Goal: Information Seeking & Learning: Check status

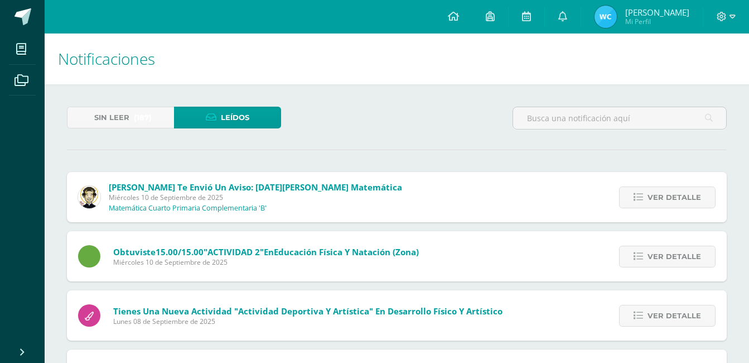
scroll to position [600, 0]
click at [571, 15] on span "6" at bounding box center [569, 21] width 12 height 12
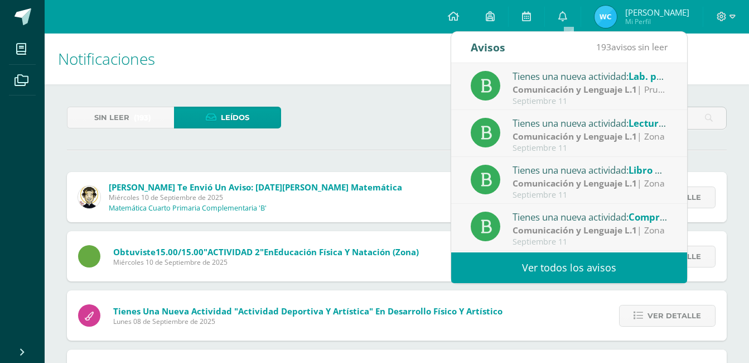
click at [553, 262] on link "Ver todos los avisos" at bounding box center [569, 267] width 236 height 31
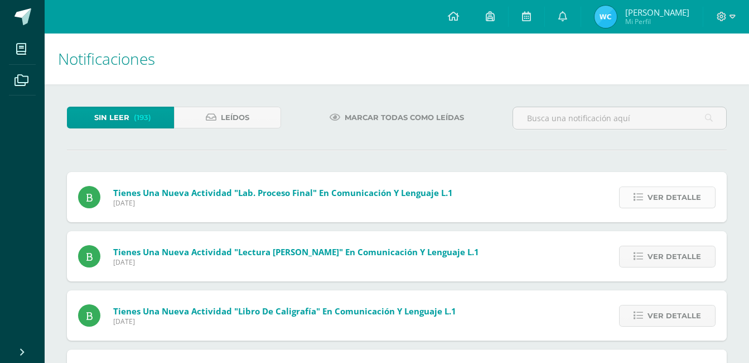
click at [681, 192] on span "Ver detalle" at bounding box center [674, 197] width 54 height 21
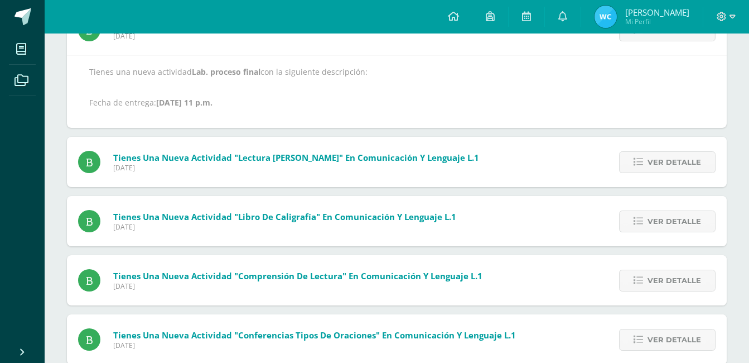
scroll to position [167, 0]
click at [685, 164] on span "Ver detalle" at bounding box center [674, 161] width 54 height 21
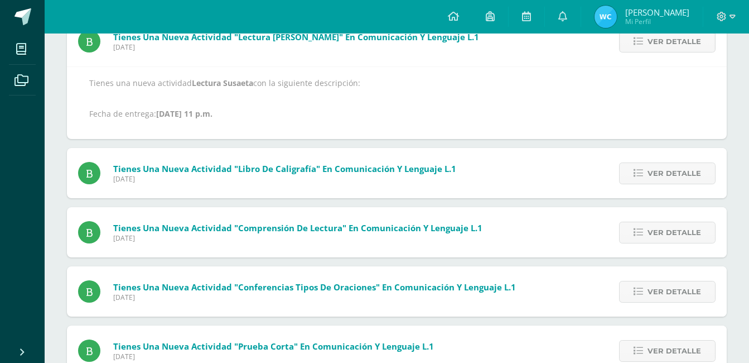
scroll to position [173, 0]
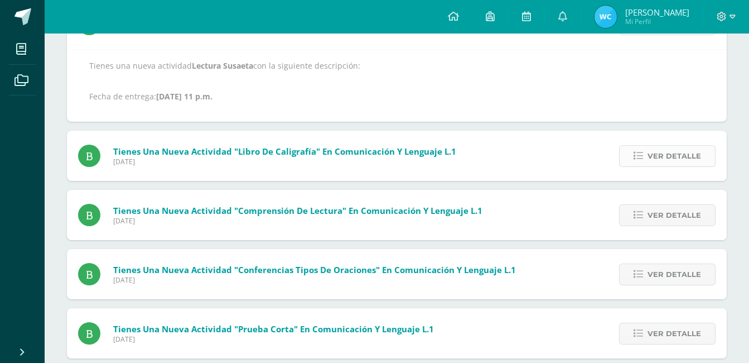
click at [673, 154] on span "Ver detalle" at bounding box center [674, 156] width 54 height 21
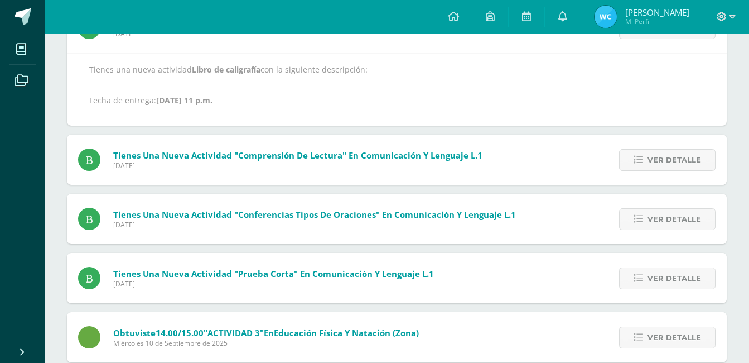
scroll to position [234, 0]
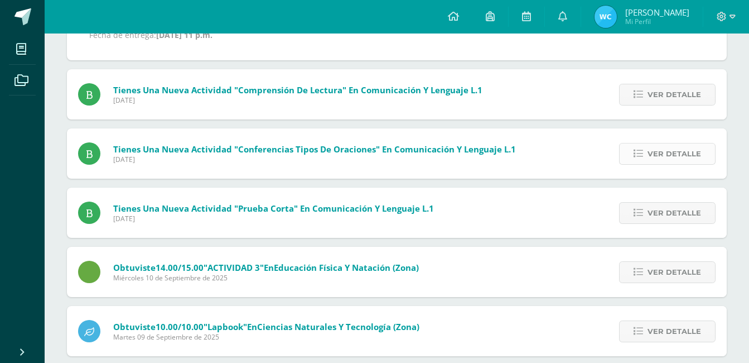
click at [663, 149] on span "Ver detalle" at bounding box center [674, 153] width 54 height 21
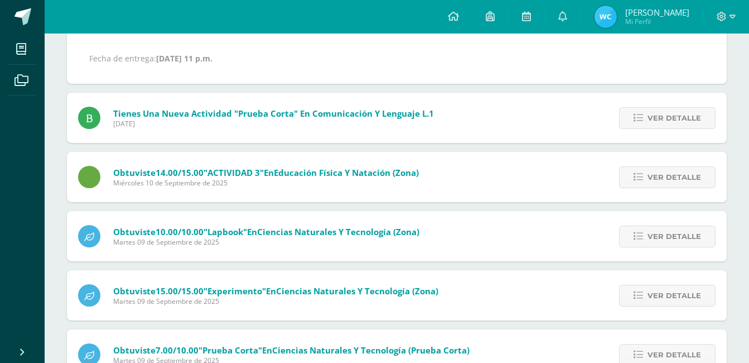
scroll to position [295, 0]
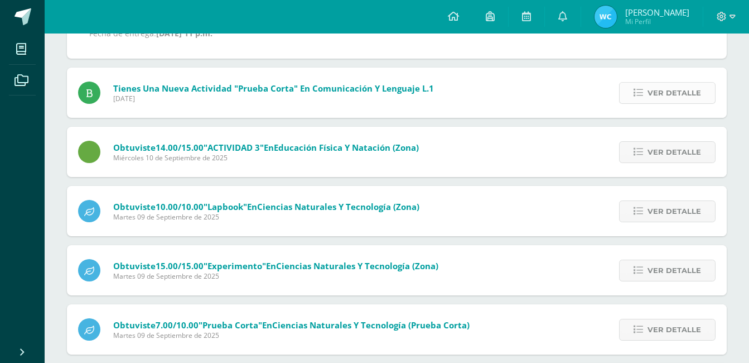
click at [679, 95] on span "Ver detalle" at bounding box center [674, 93] width 54 height 21
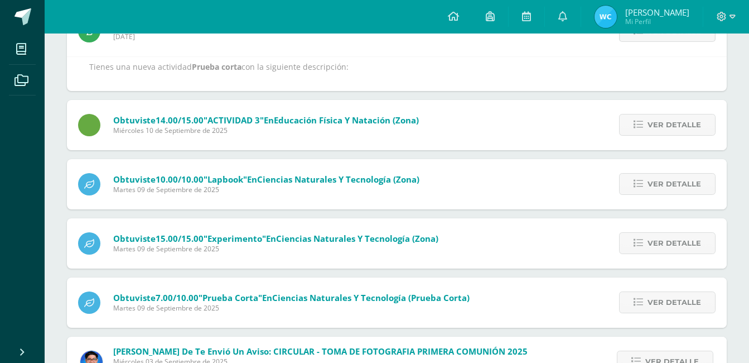
scroll to position [245, 0]
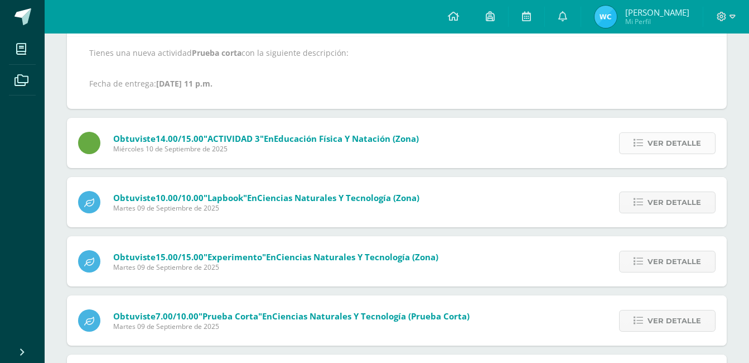
click at [666, 138] on span "Ver detalle" at bounding box center [674, 143] width 54 height 21
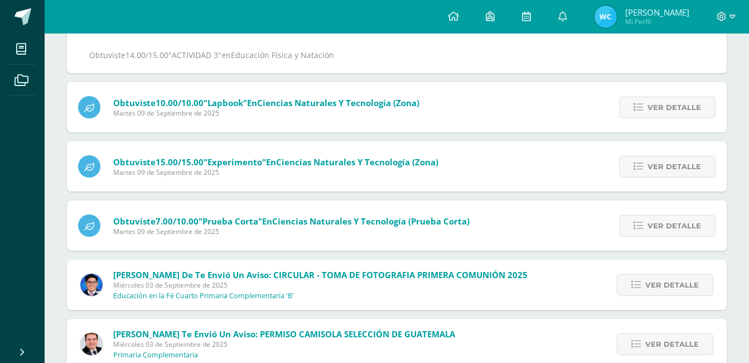
scroll to position [195, 0]
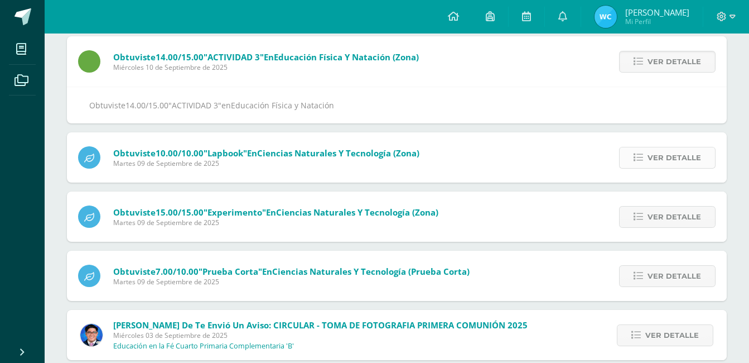
click at [665, 157] on span "Ver detalle" at bounding box center [674, 157] width 54 height 21
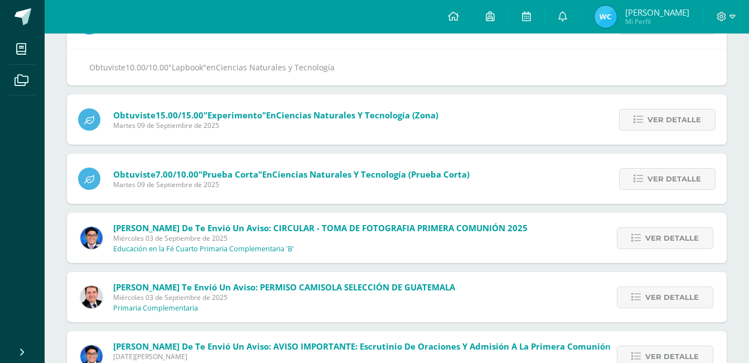
scroll to position [250, 0]
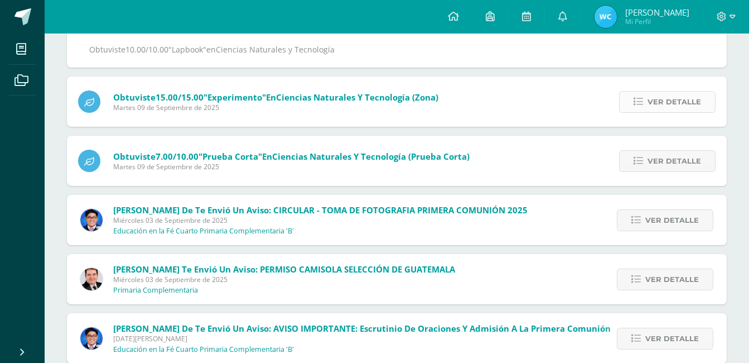
click at [676, 93] on span "Ver detalle" at bounding box center [674, 101] width 54 height 21
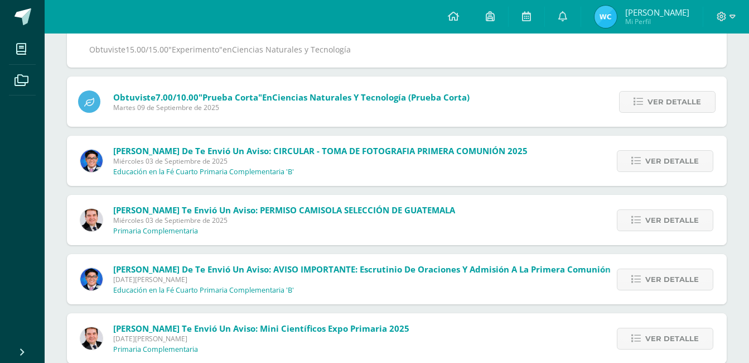
scroll to position [200, 0]
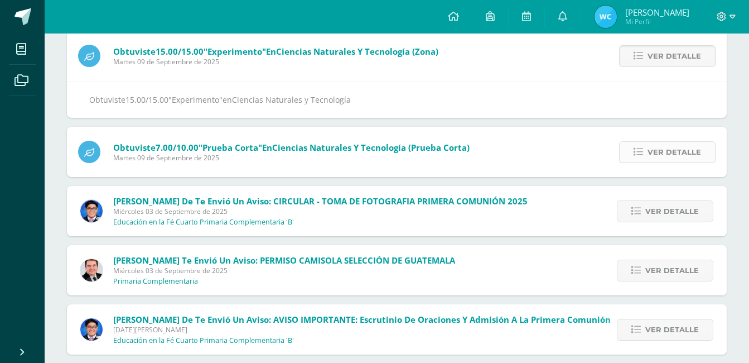
click at [685, 148] on span "Ver detalle" at bounding box center [674, 152] width 54 height 21
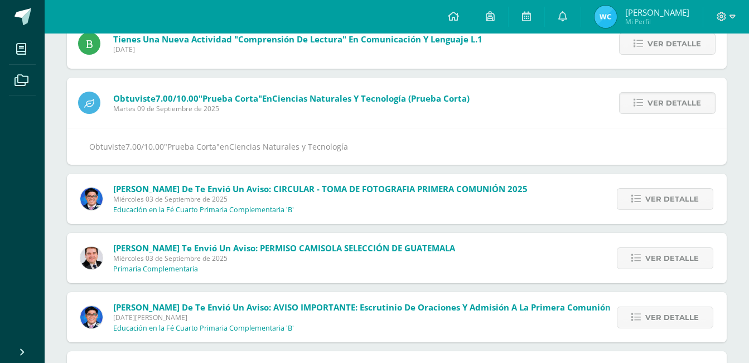
scroll to position [0, 0]
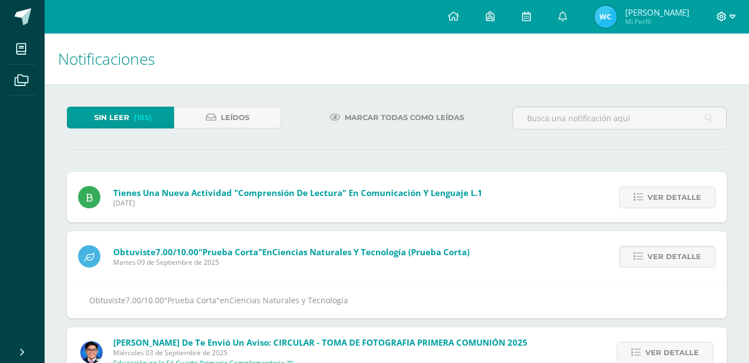
click at [727, 13] on span at bounding box center [726, 17] width 19 height 12
click at [692, 75] on span "Cerrar sesión" at bounding box center [698, 76] width 50 height 11
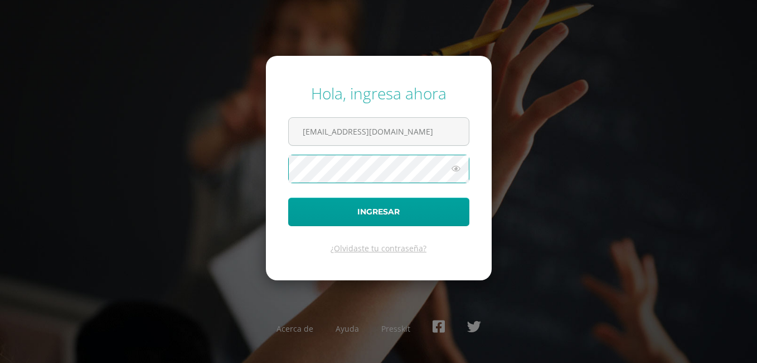
type input "[EMAIL_ADDRESS][DOMAIN_NAME]"
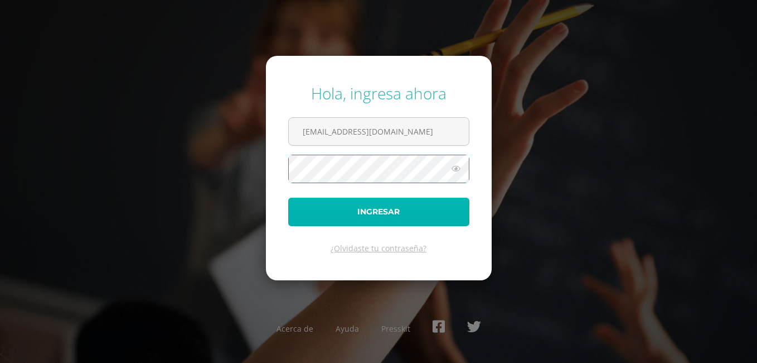
click at [390, 209] on button "Ingresar" at bounding box center [378, 211] width 181 height 28
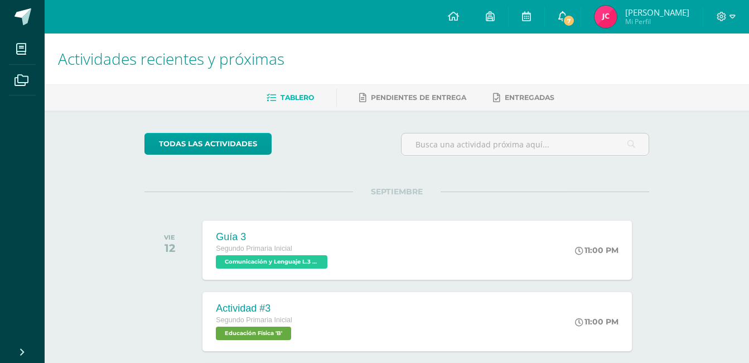
click at [575, 17] on span "7" at bounding box center [569, 21] width 12 height 12
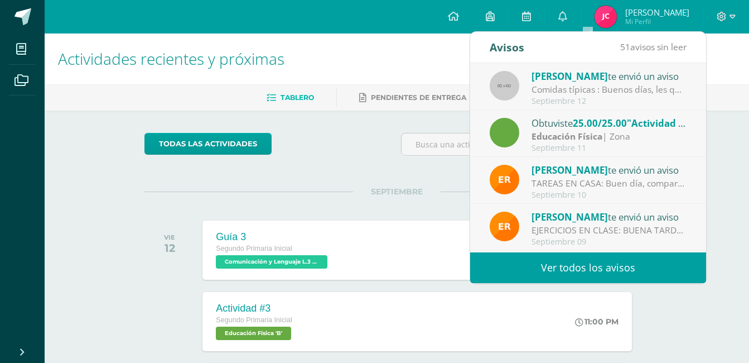
click at [579, 254] on link "Ver todos los avisos" at bounding box center [588, 267] width 236 height 31
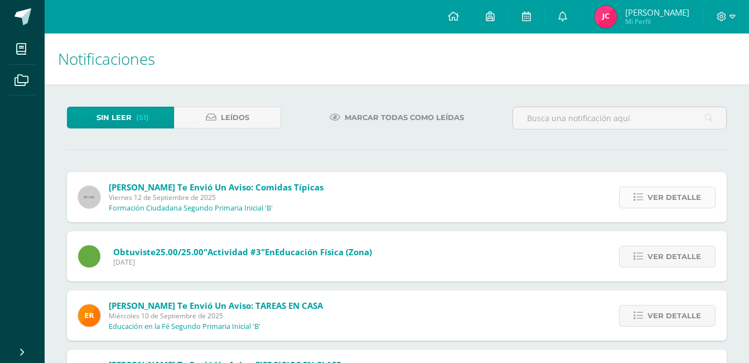
click at [680, 195] on span "Ver detalle" at bounding box center [674, 197] width 54 height 21
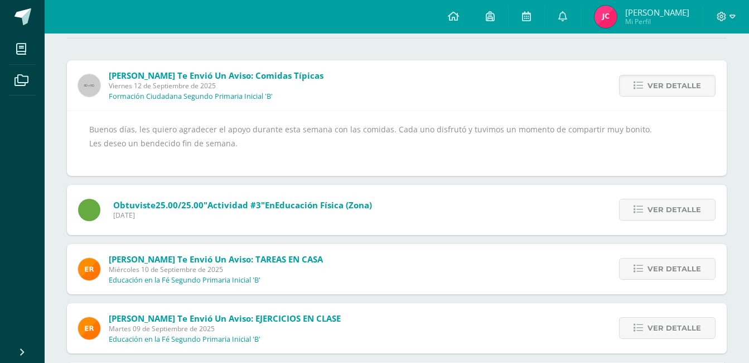
scroll to position [167, 0]
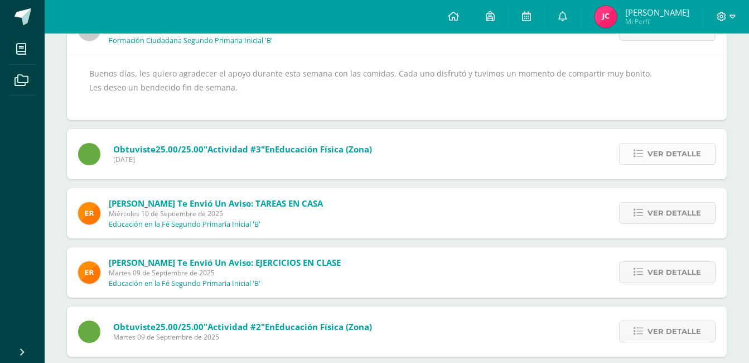
click at [670, 152] on span "Ver detalle" at bounding box center [674, 153] width 54 height 21
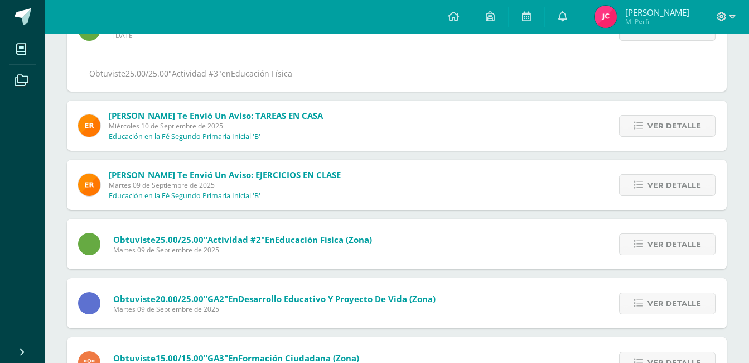
scroll to position [117, 0]
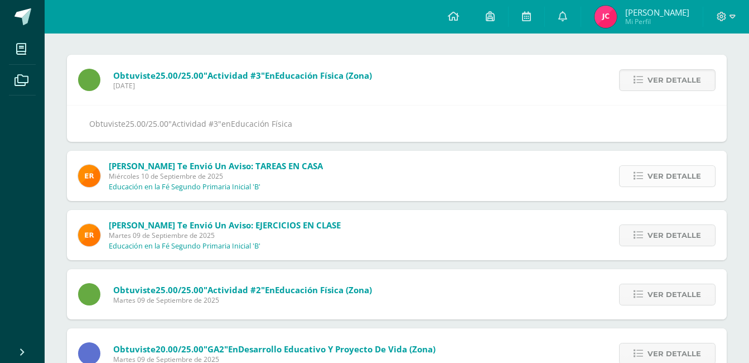
click at [668, 176] on span "Ver detalle" at bounding box center [674, 176] width 54 height 21
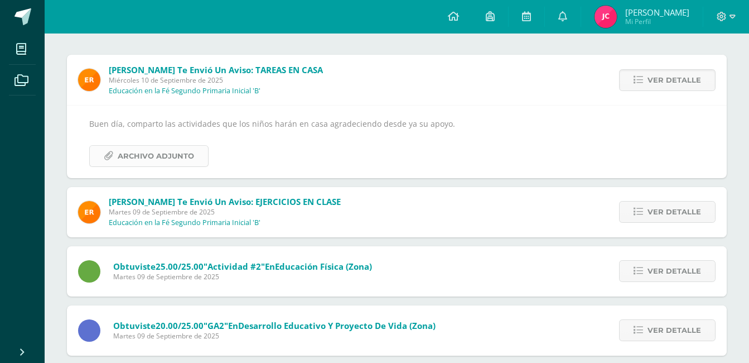
click at [163, 153] on span "Archivo Adjunto" at bounding box center [156, 156] width 76 height 21
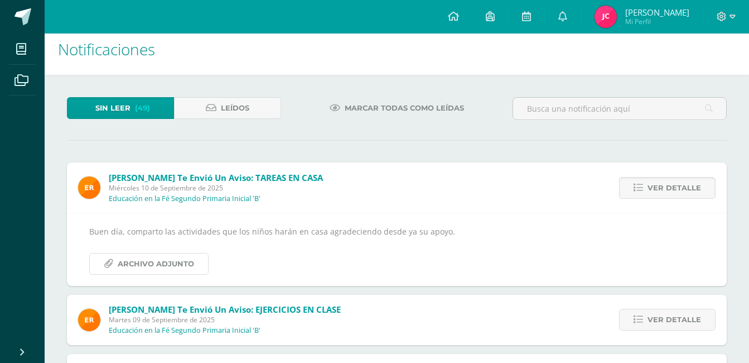
scroll to position [6, 0]
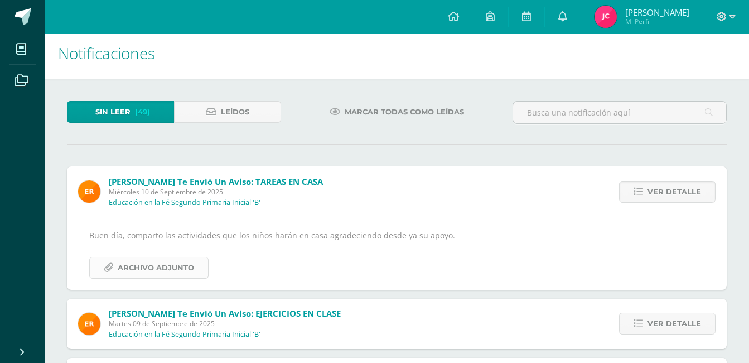
click at [156, 264] on span "Archivo Adjunto" at bounding box center [156, 267] width 76 height 21
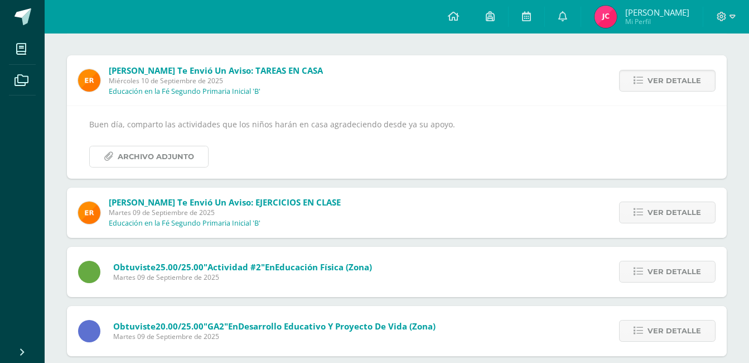
scroll to position [117, 0]
click at [674, 212] on span "Ver detalle" at bounding box center [674, 211] width 54 height 21
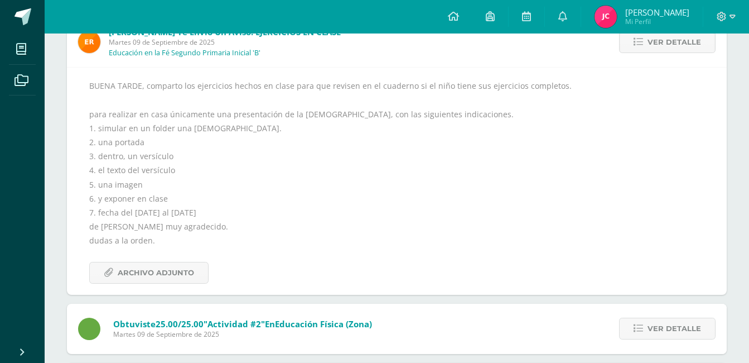
scroll to position [173, 0]
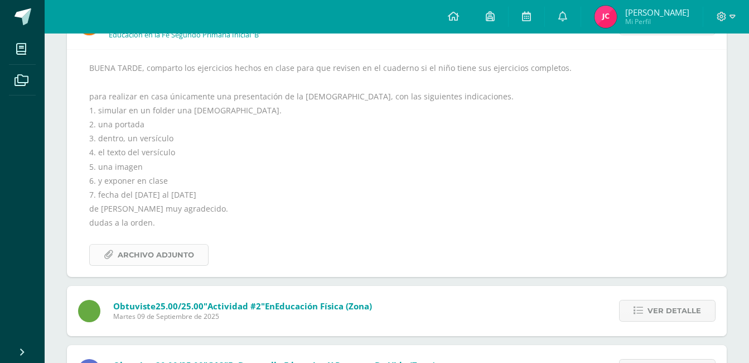
click at [147, 249] on span "Archivo Adjunto" at bounding box center [156, 254] width 76 height 21
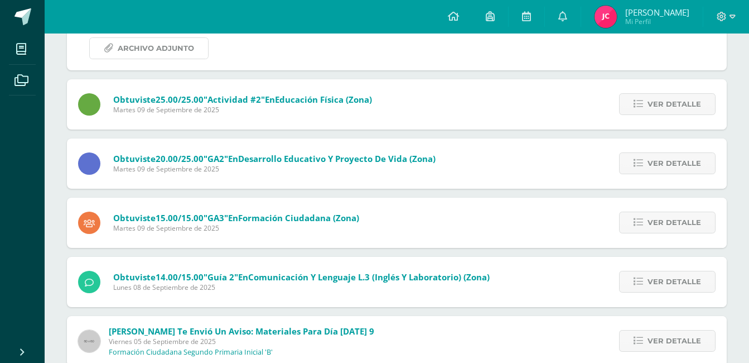
scroll to position [396, 0]
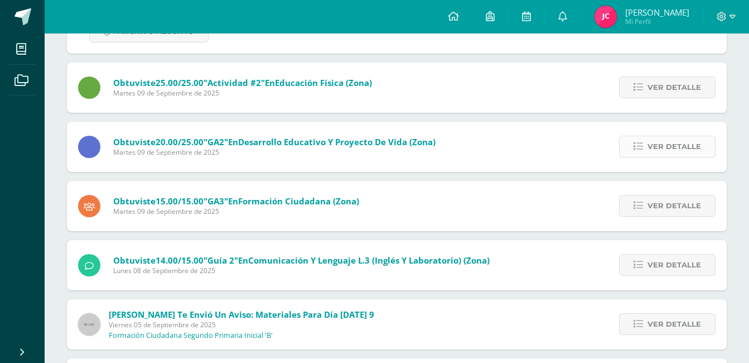
click at [671, 143] on span "Ver detalle" at bounding box center [674, 146] width 54 height 21
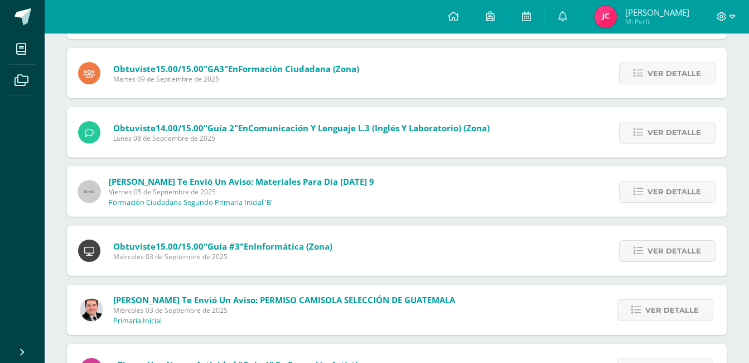
scroll to position [288, 0]
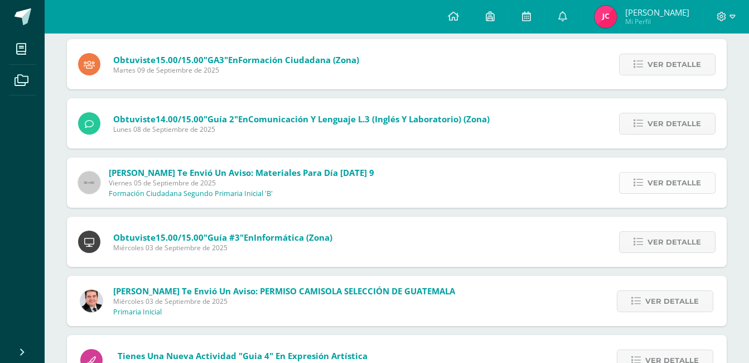
click at [675, 186] on span "Ver detalle" at bounding box center [674, 182] width 54 height 21
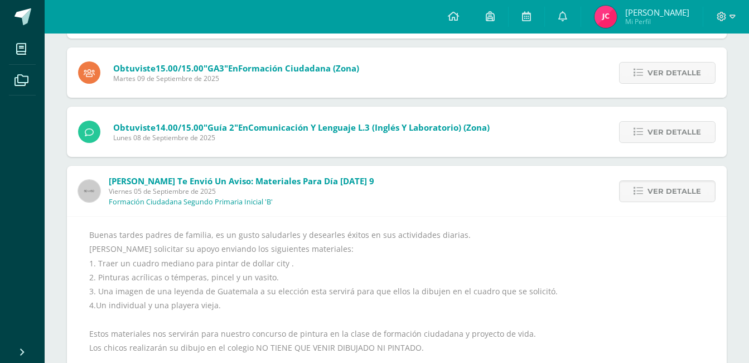
scroll to position [15, 0]
